Goal: Contribute content

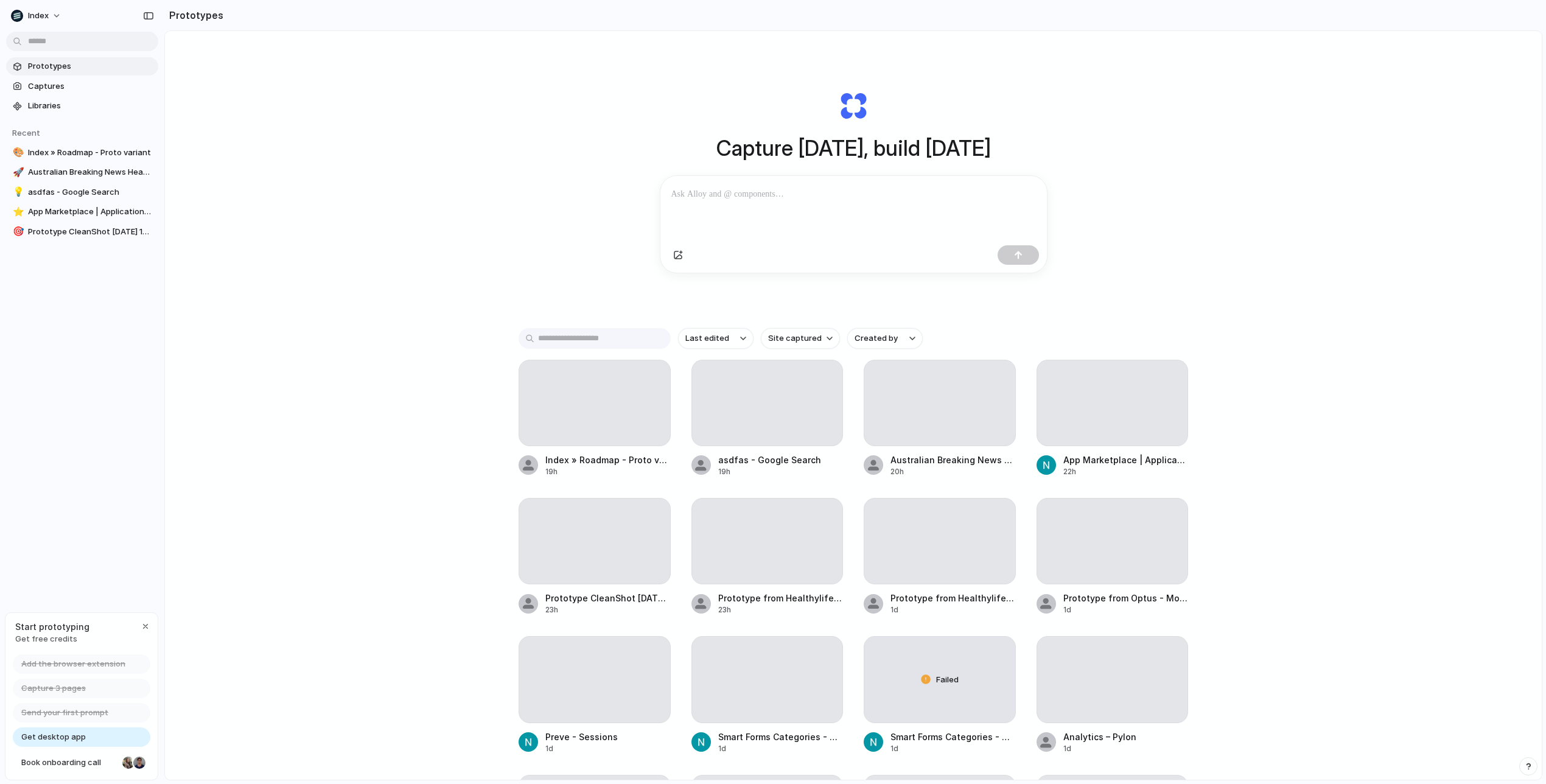
click at [750, 191] on p at bounding box center [853, 194] width 364 height 14
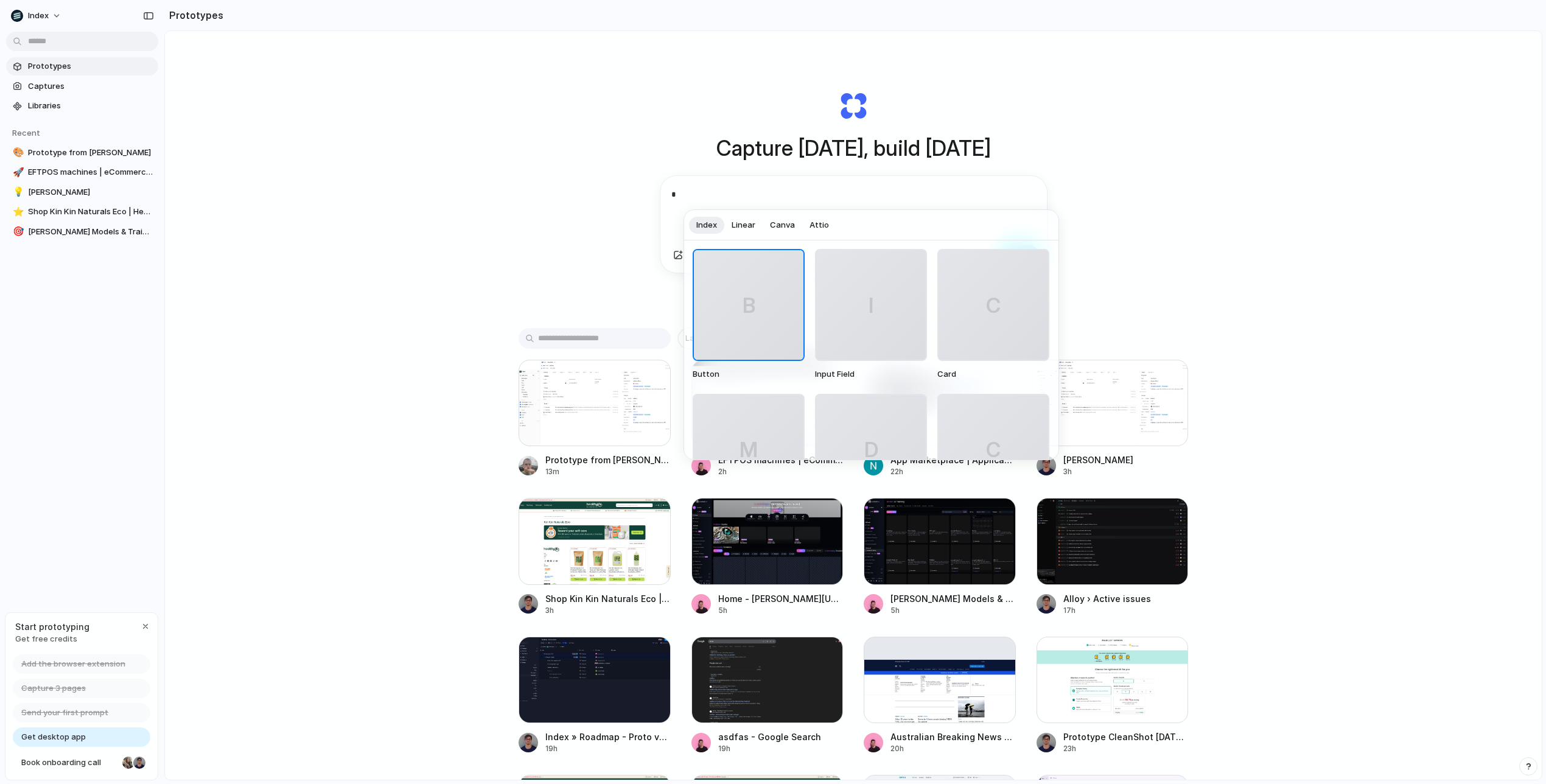
click at [751, 314] on span "B" at bounding box center [749, 305] width 13 height 31
